Goal: Book appointment/travel/reservation

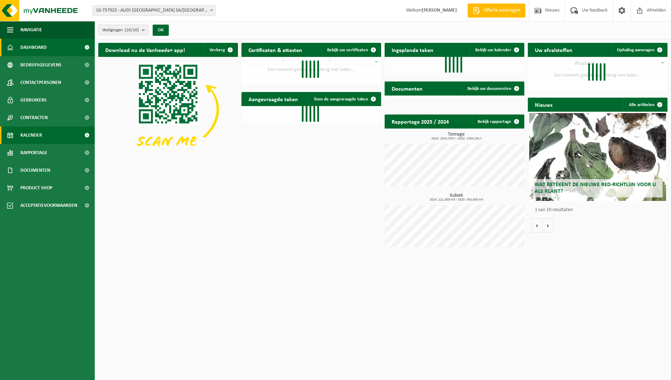
drag, startPoint x: 0, startPoint y: 0, endPoint x: 40, endPoint y: 140, distance: 145.2
click at [40, 140] on span "Kalender" at bounding box center [31, 135] width 22 height 18
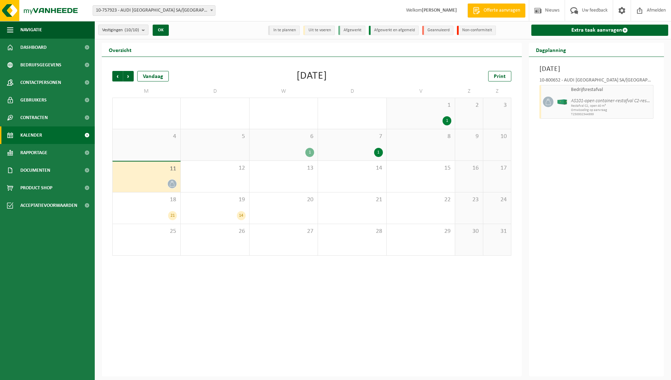
click at [140, 172] on div "11" at bounding box center [147, 176] width 68 height 31
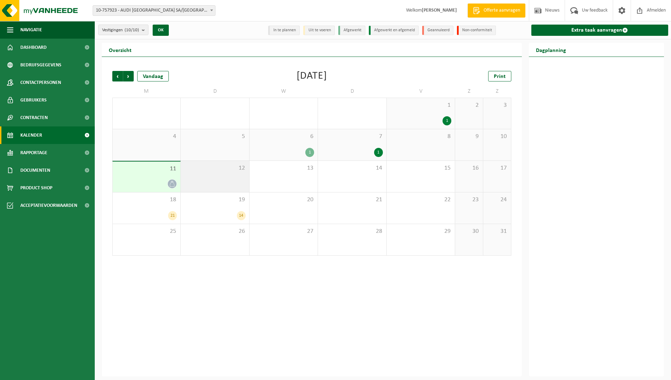
click at [203, 177] on div "12" at bounding box center [215, 176] width 68 height 31
click at [148, 175] on div "11" at bounding box center [147, 176] width 68 height 31
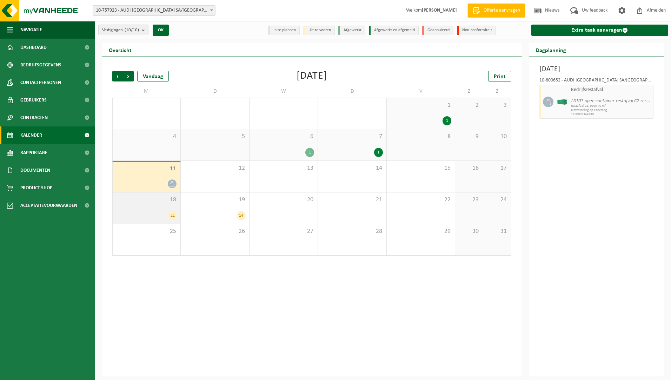
click at [149, 206] on div "18 21" at bounding box center [147, 207] width 68 height 31
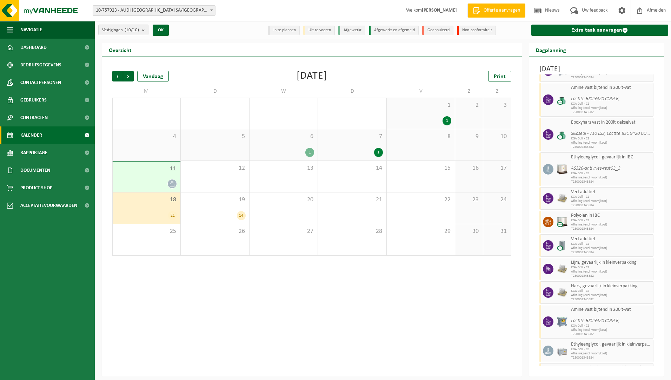
scroll to position [336, 0]
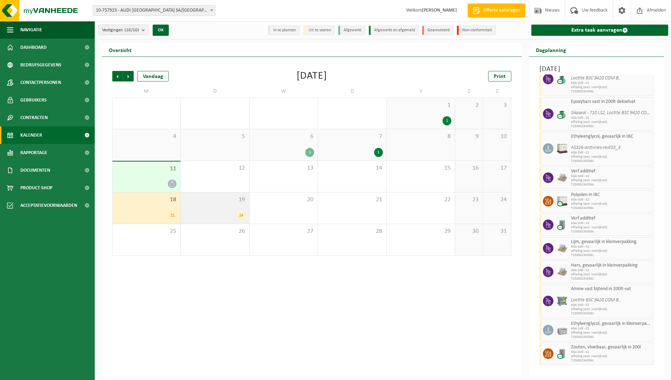
click at [232, 202] on span "19" at bounding box center [214, 200] width 61 height 8
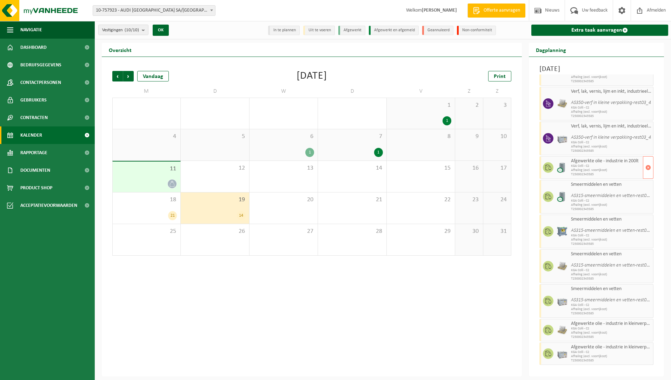
scroll to position [0, 0]
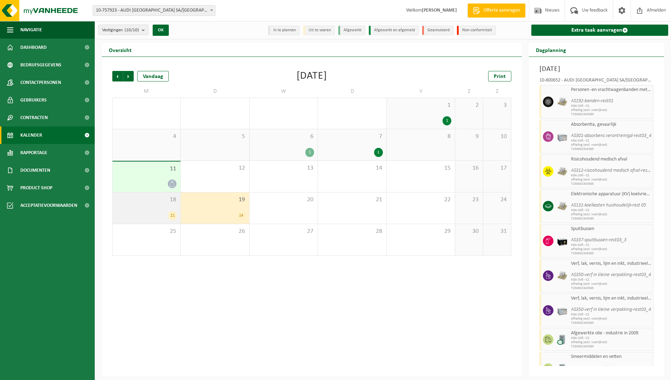
click at [164, 200] on span "18" at bounding box center [146, 200] width 61 height 8
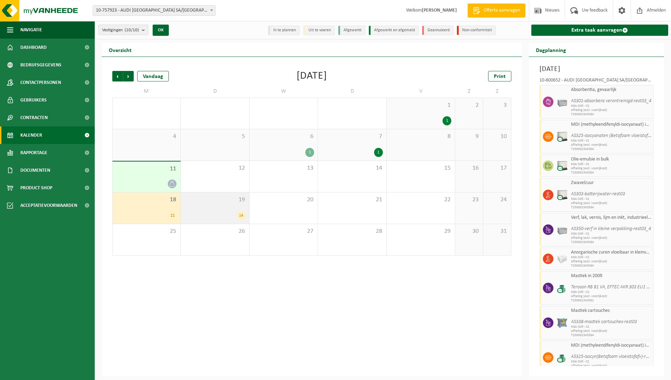
click at [213, 216] on div "14" at bounding box center [214, 215] width 61 height 9
